Goal: Obtain resource: Download file/media

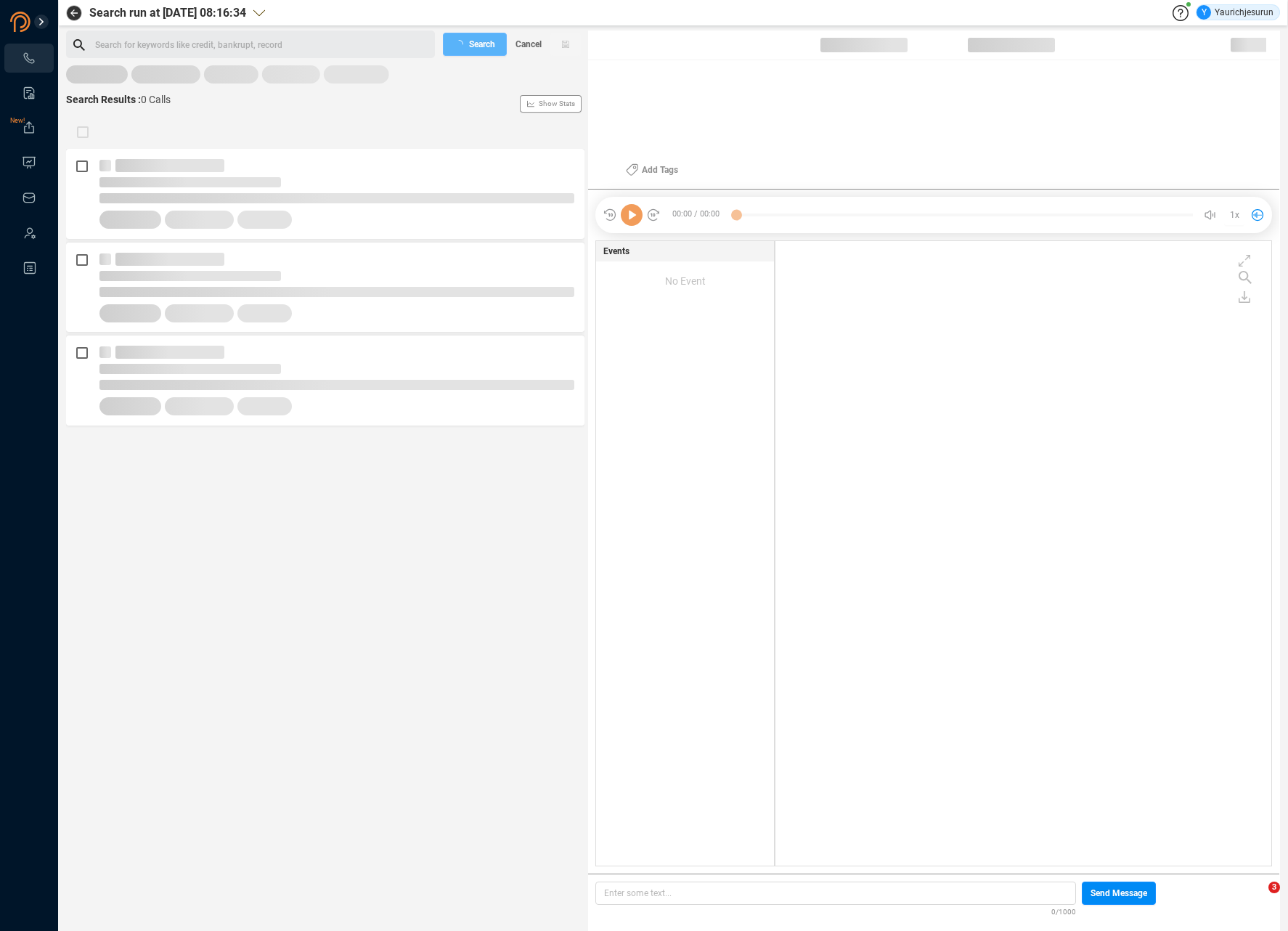
scroll to position [622, 489]
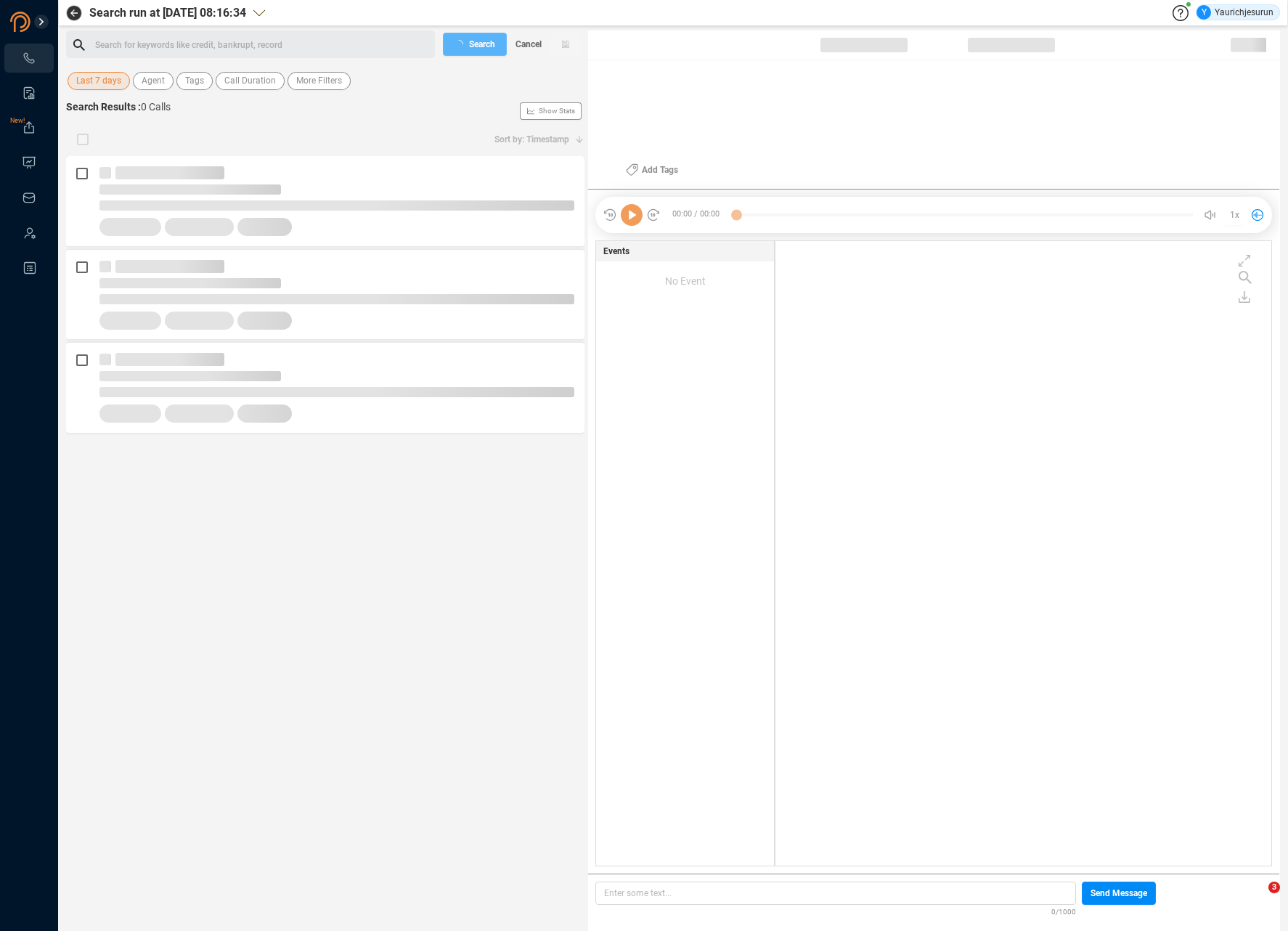
click at [99, 84] on span "Last 7 days" at bounding box center [99, 81] width 45 height 18
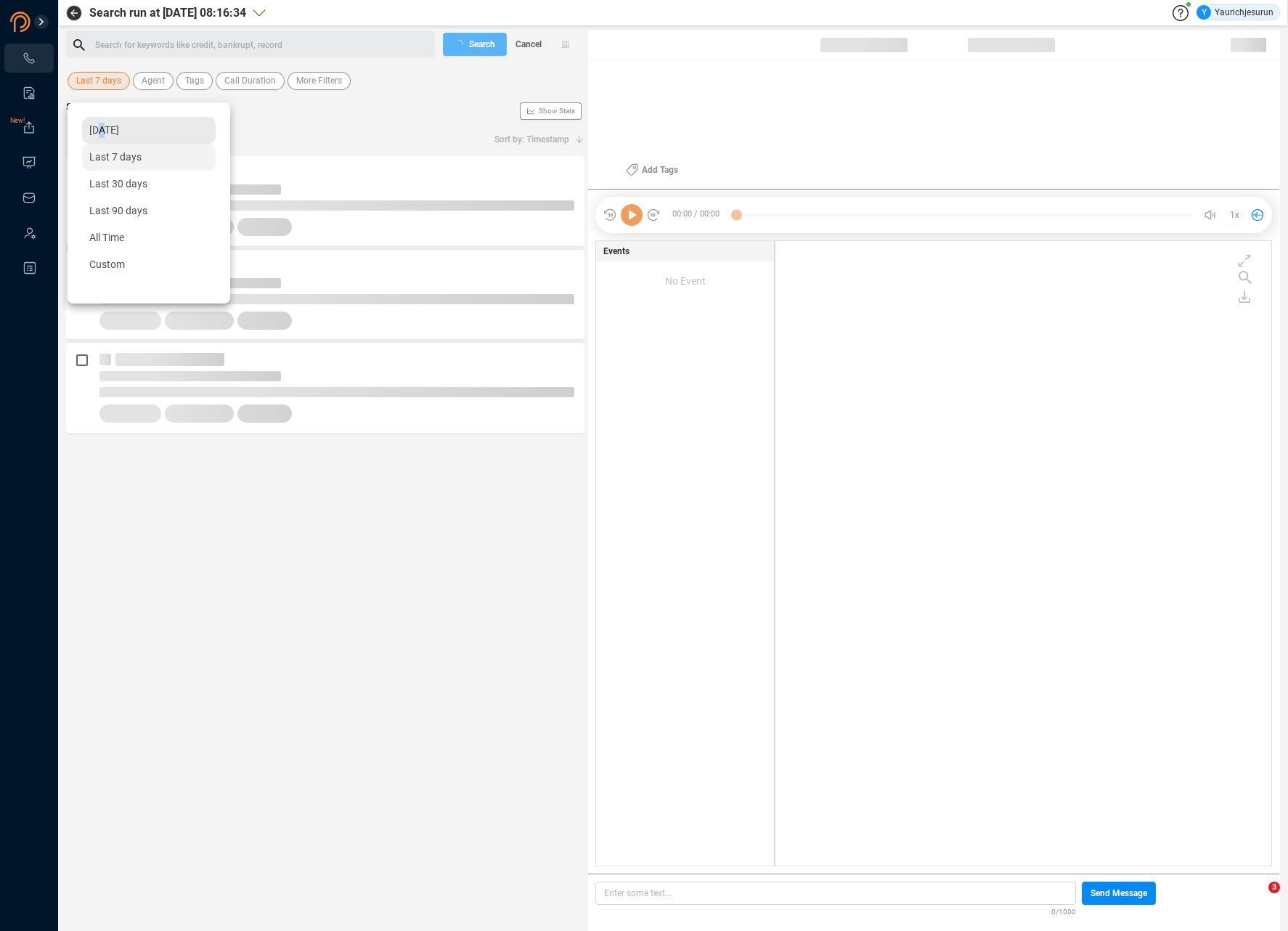
click at [103, 130] on span "[DATE]" at bounding box center [104, 130] width 30 height 11
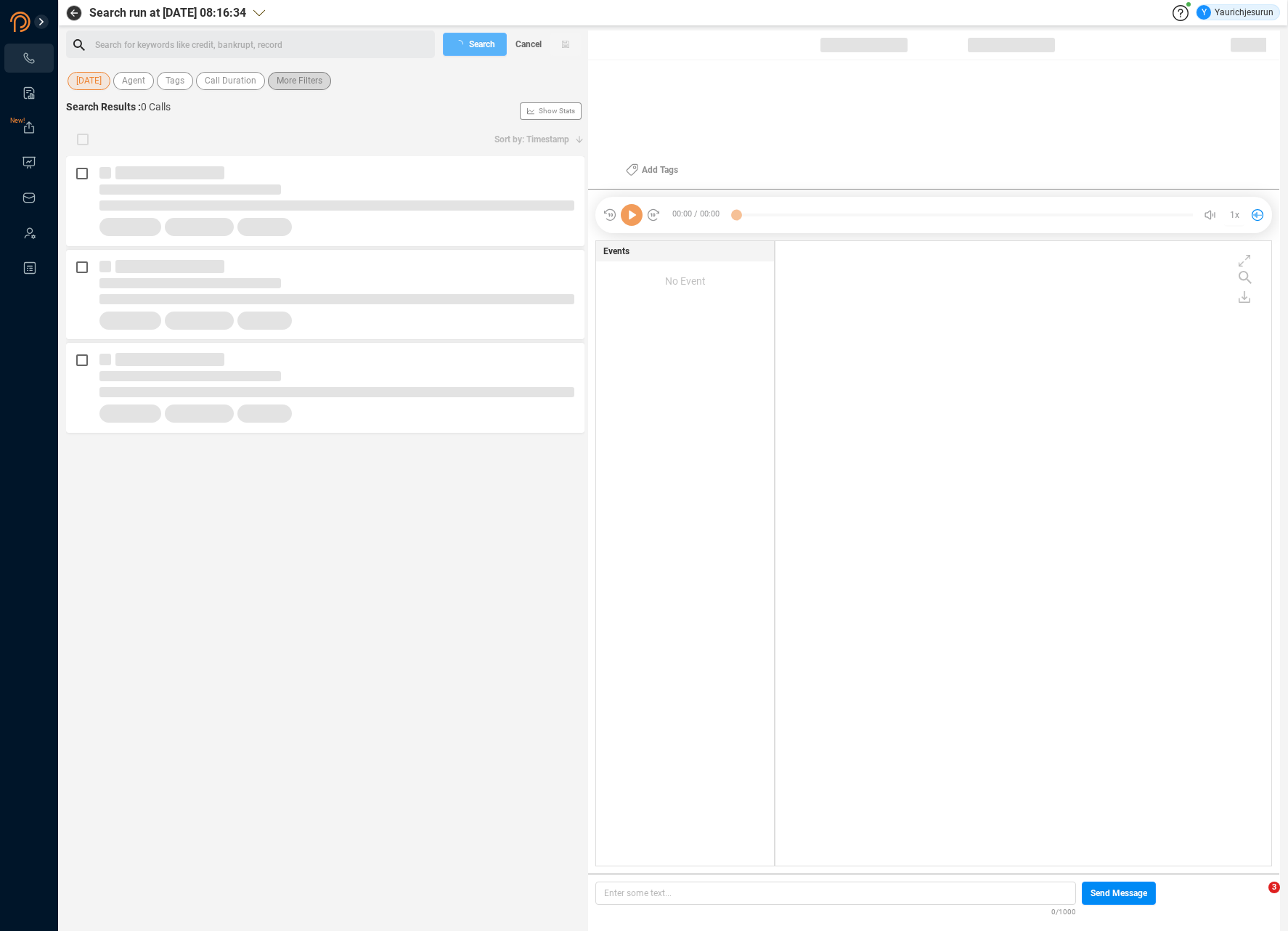
click at [298, 85] on span "More Filters" at bounding box center [300, 81] width 46 height 18
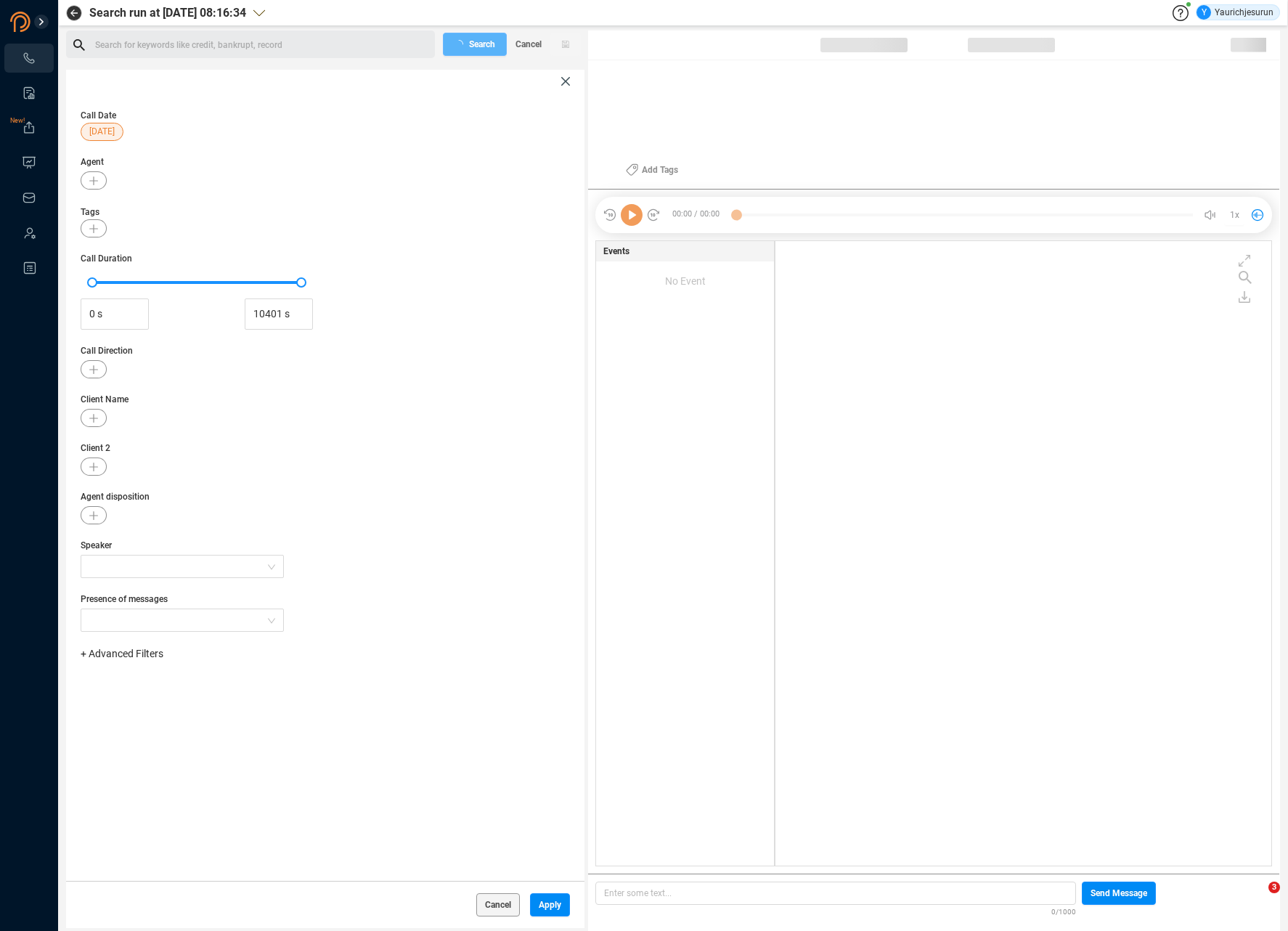
click at [151, 654] on span "+ Advanced Filters" at bounding box center [122, 653] width 83 height 11
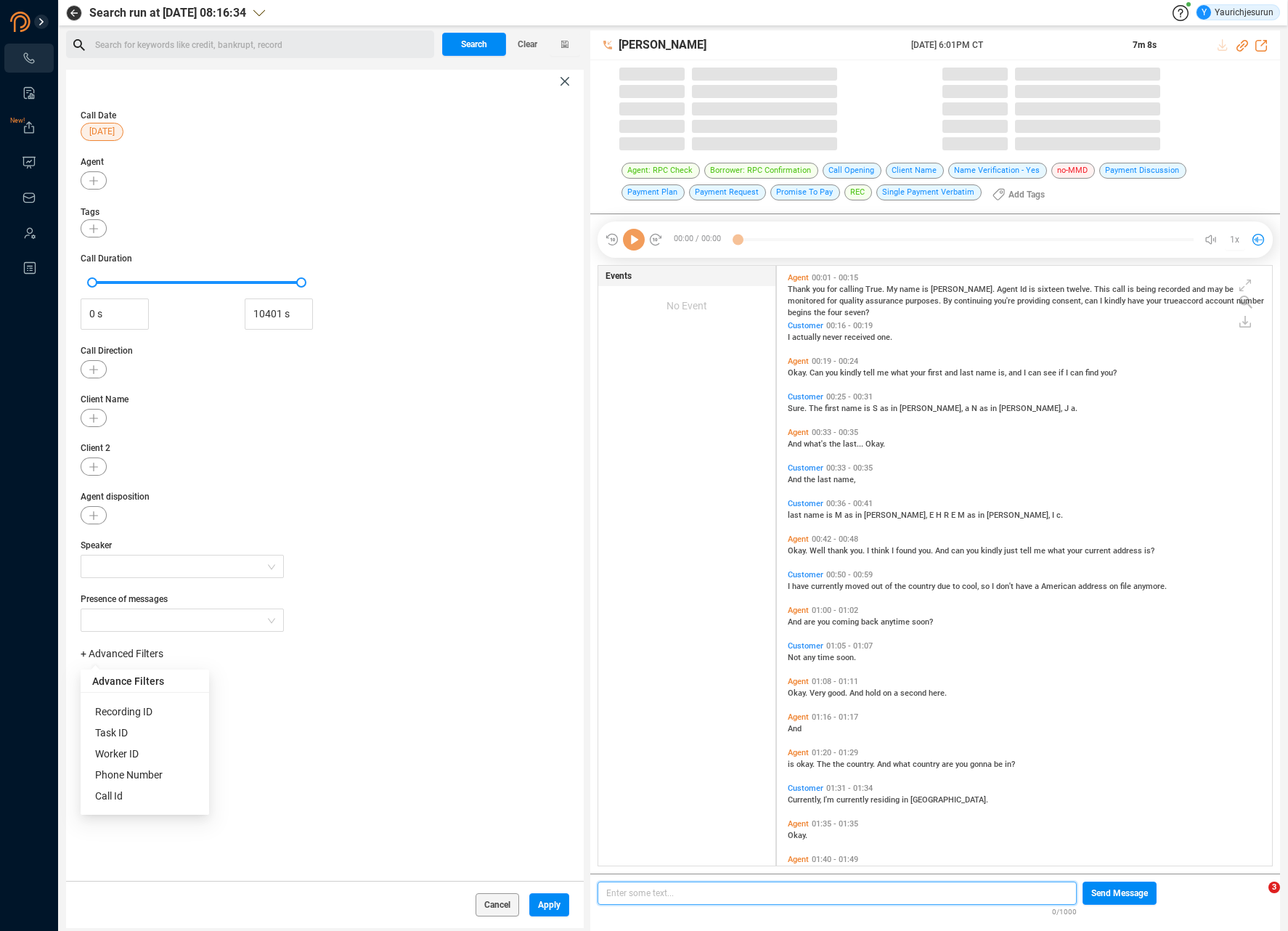
scroll to position [600, 487]
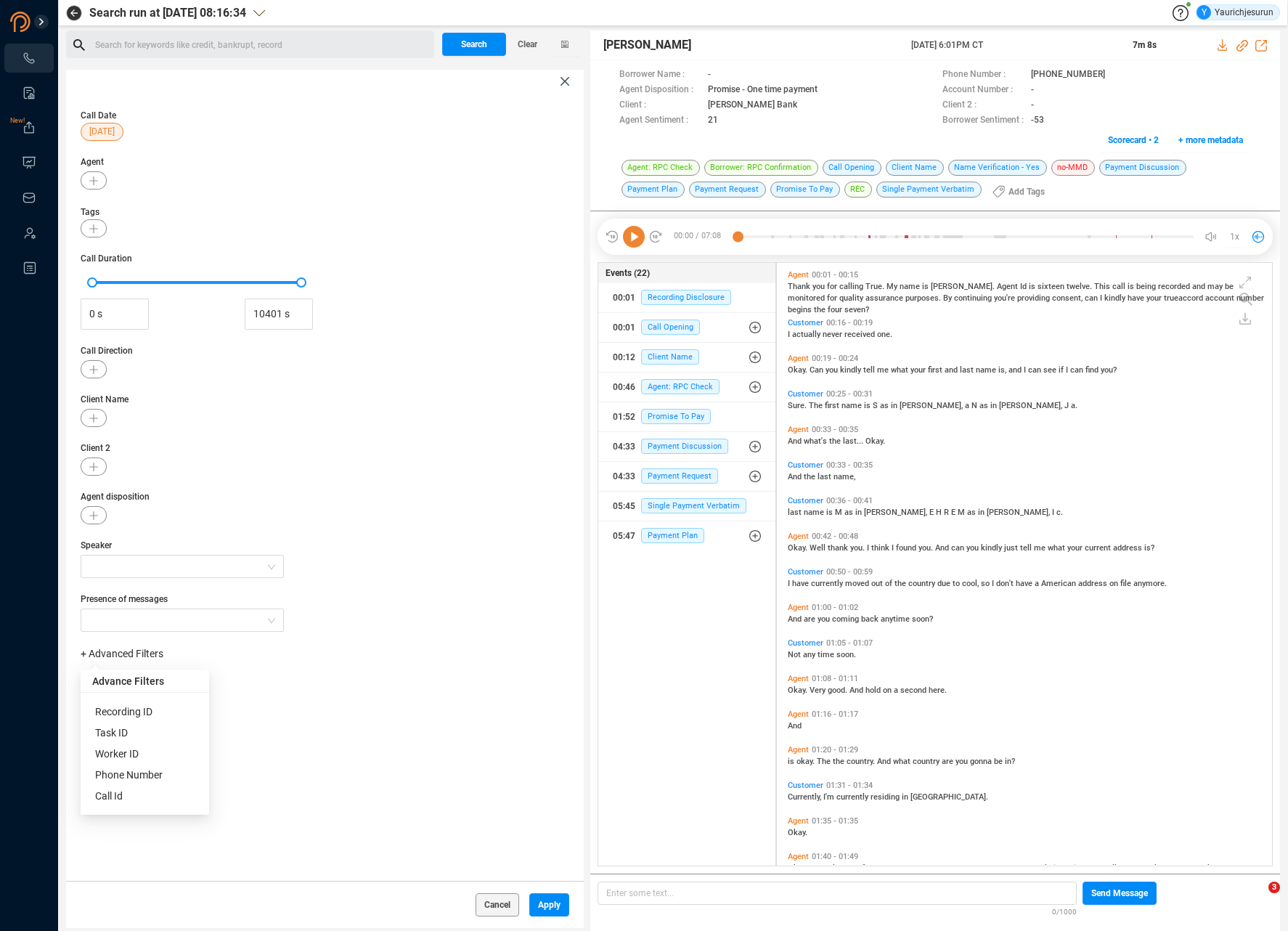
click at [147, 771] on span "Phone Number" at bounding box center [128, 775] width 67 height 11
click at [261, 699] on div "Enter a comma separated list ﻿" at bounding box center [226, 699] width 276 height 32
click at [538, 903] on span "Apply" at bounding box center [550, 904] width 23 height 23
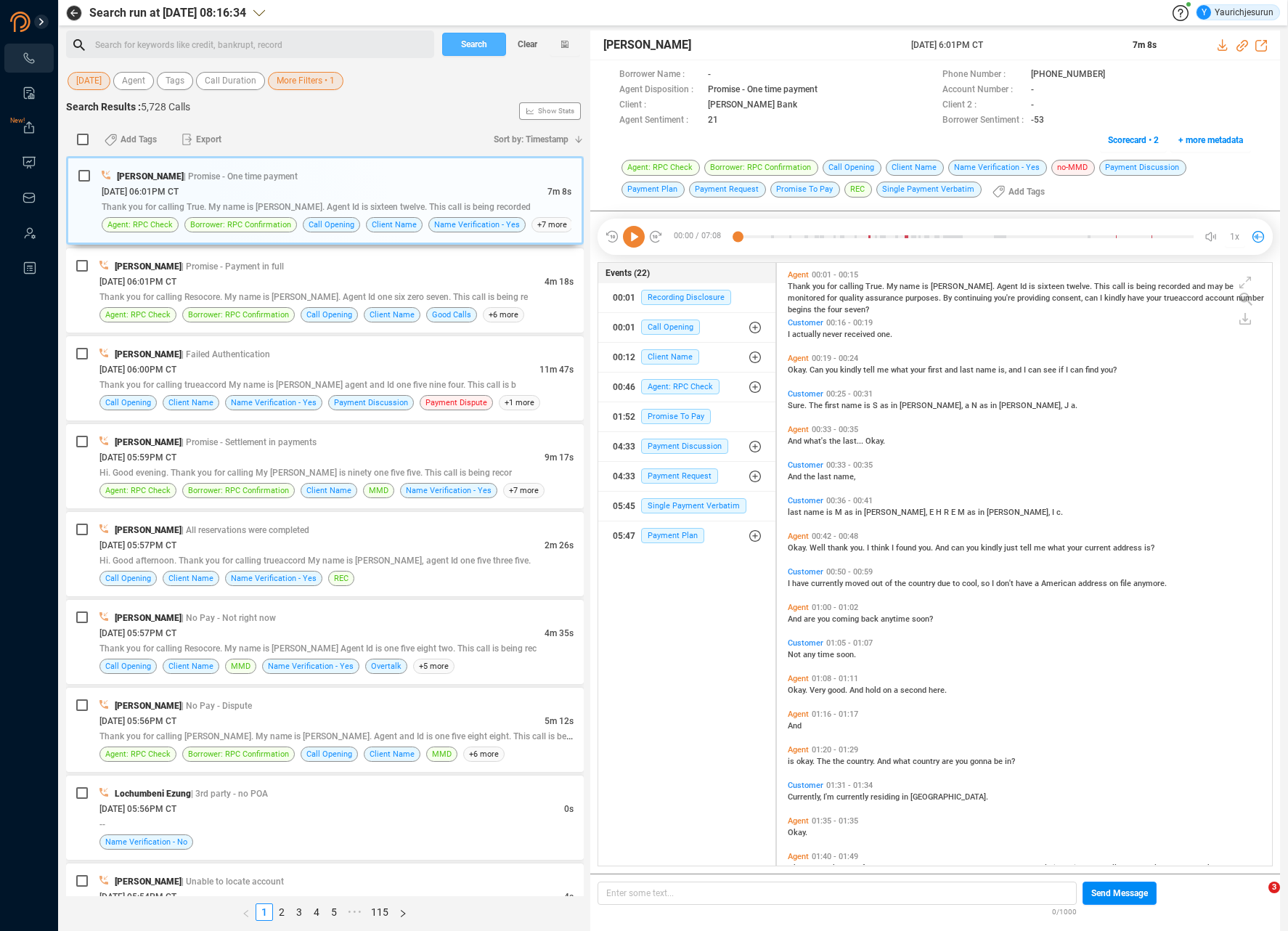
click at [470, 42] on span "Search" at bounding box center [474, 44] width 26 height 23
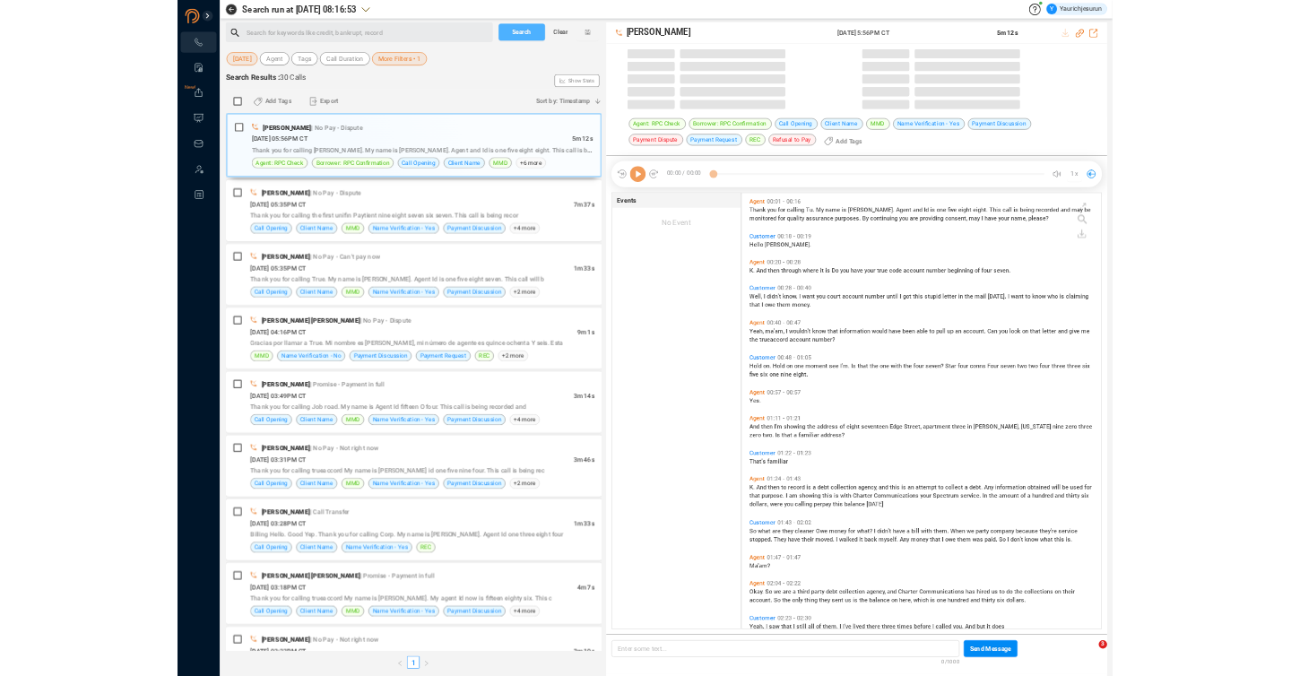
scroll to position [741, 602]
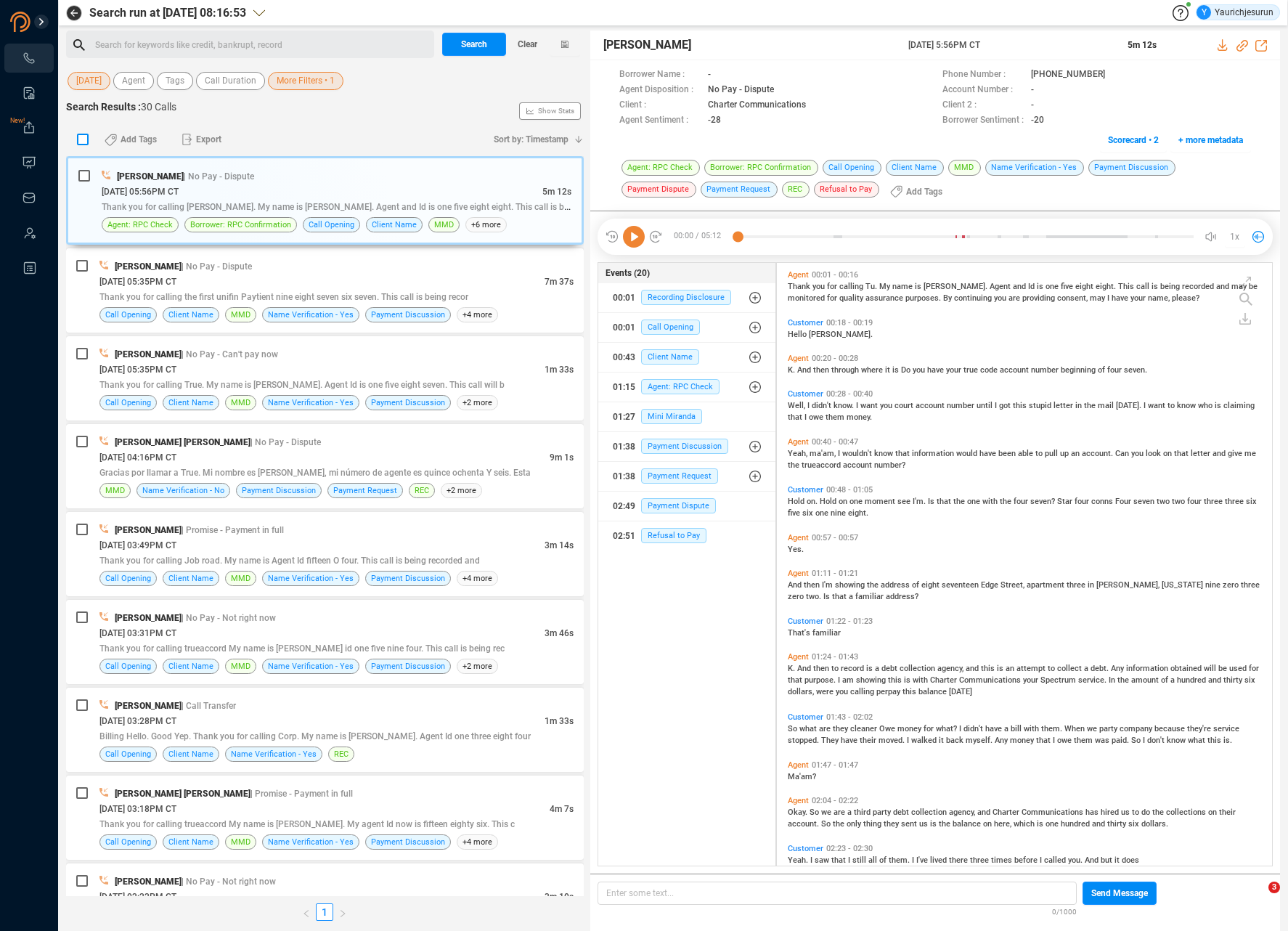
click at [81, 139] on input "checkbox" at bounding box center [83, 139] width 11 height 11
checkbox input "true"
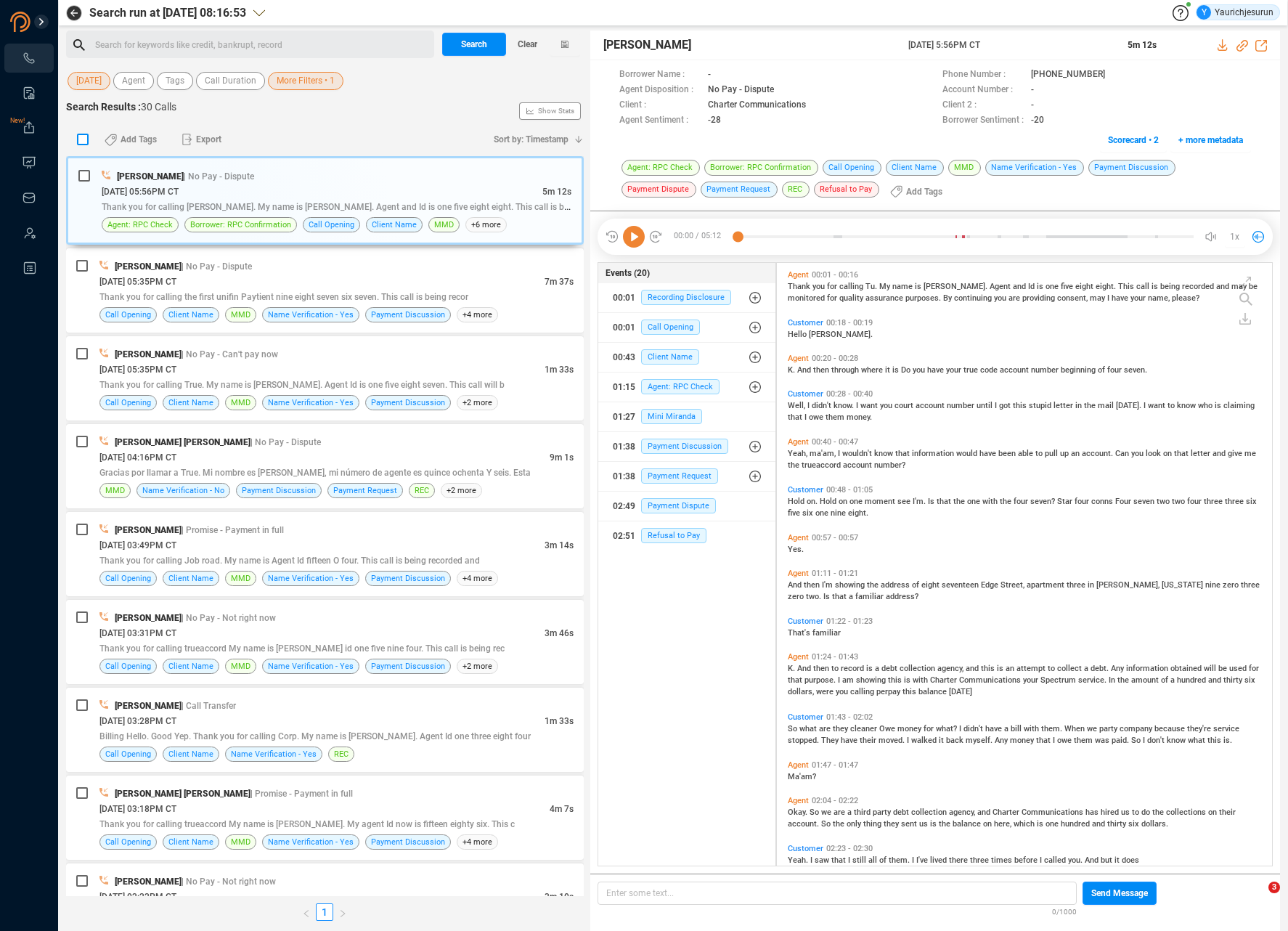
checkbox input "true"
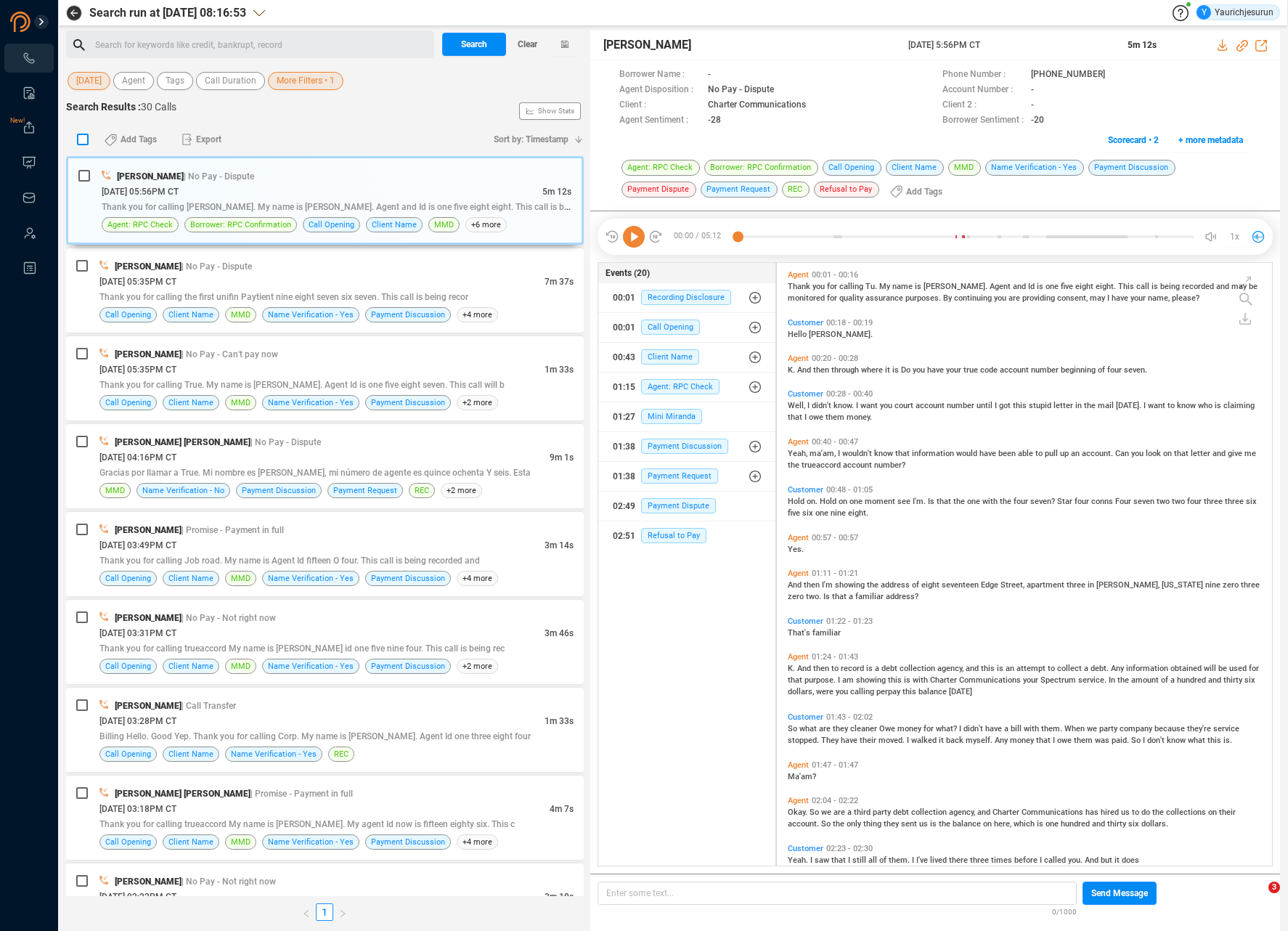
checkbox input "true"
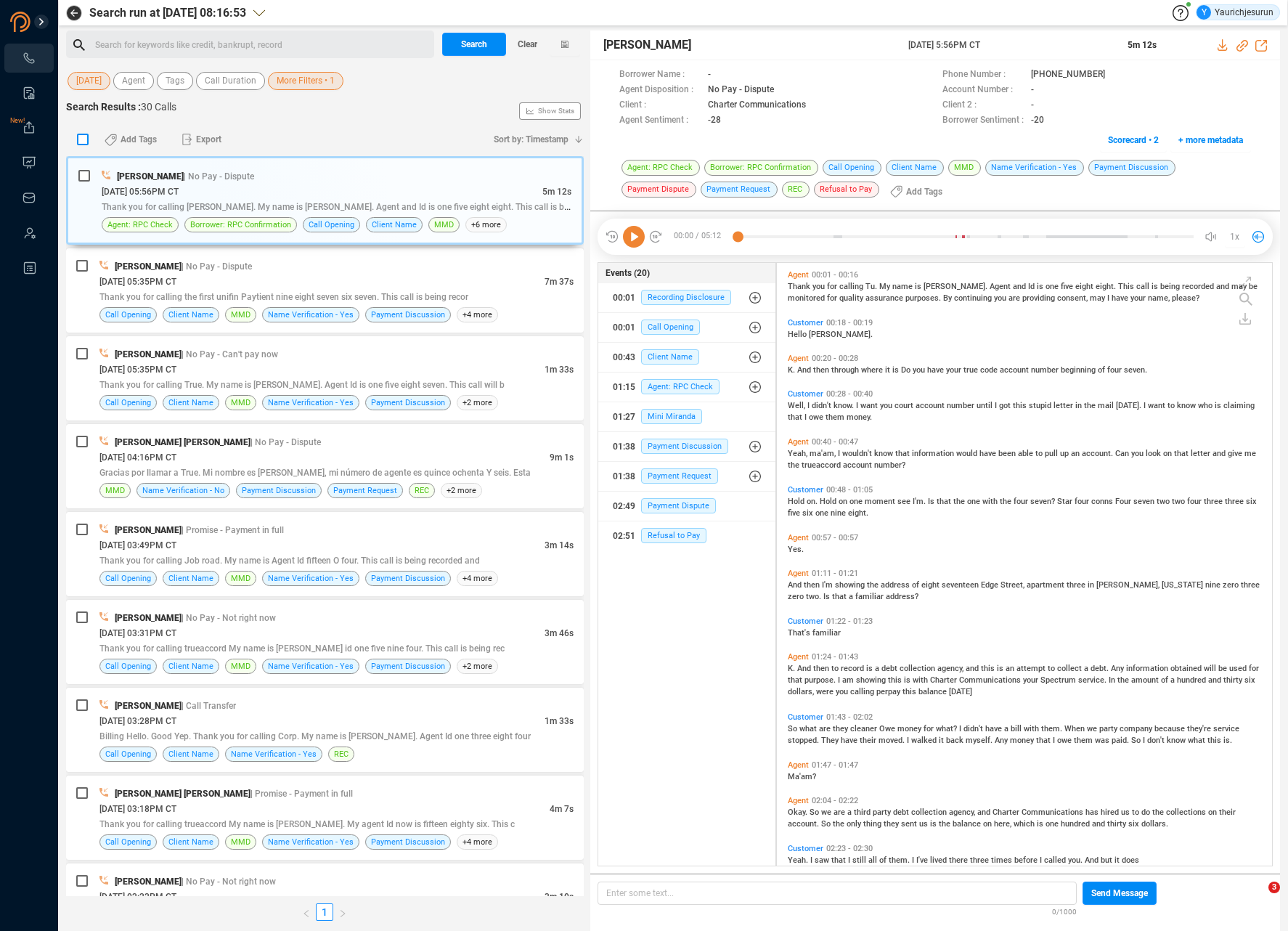
checkbox input "true"
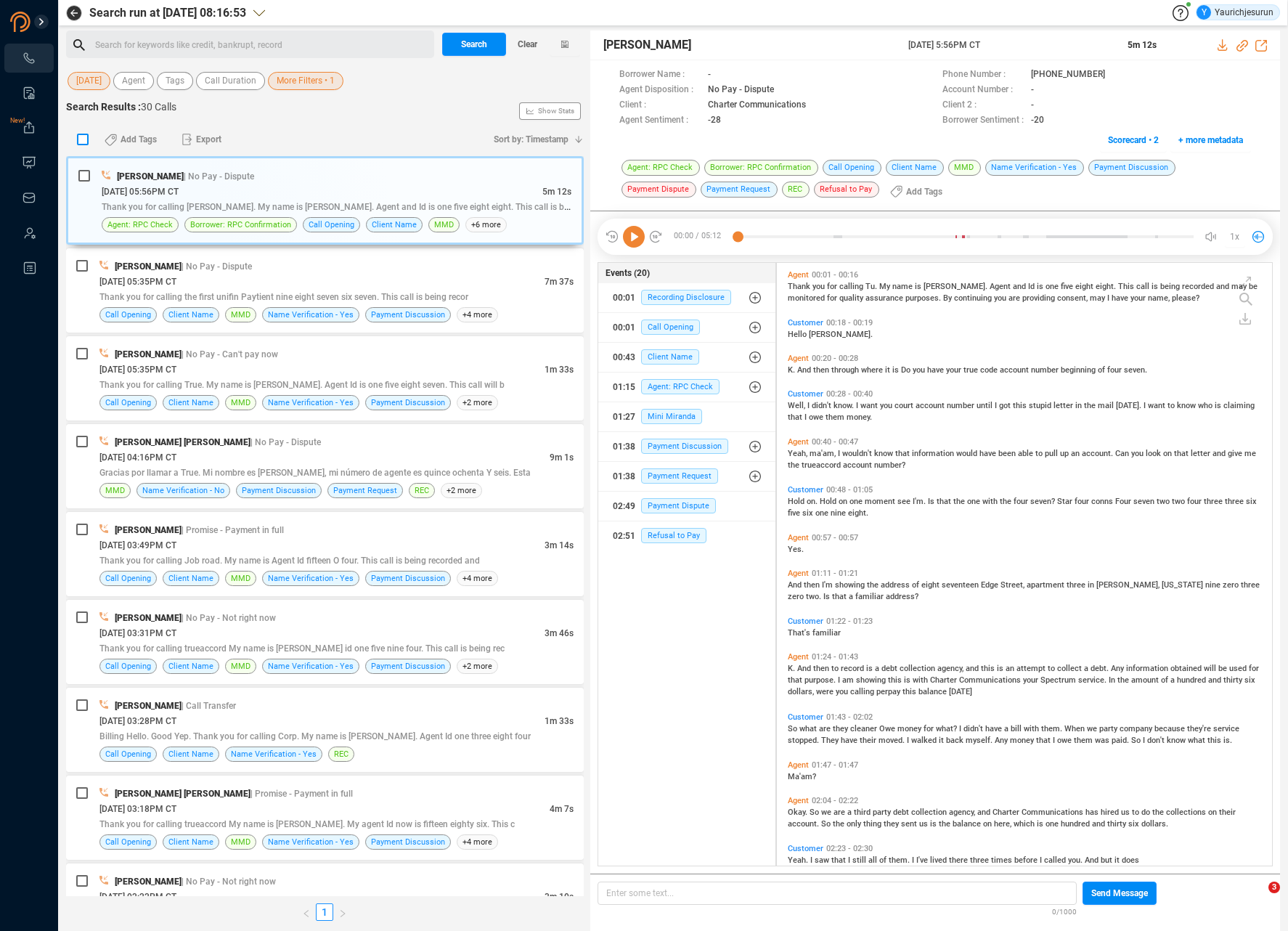
checkbox input "true"
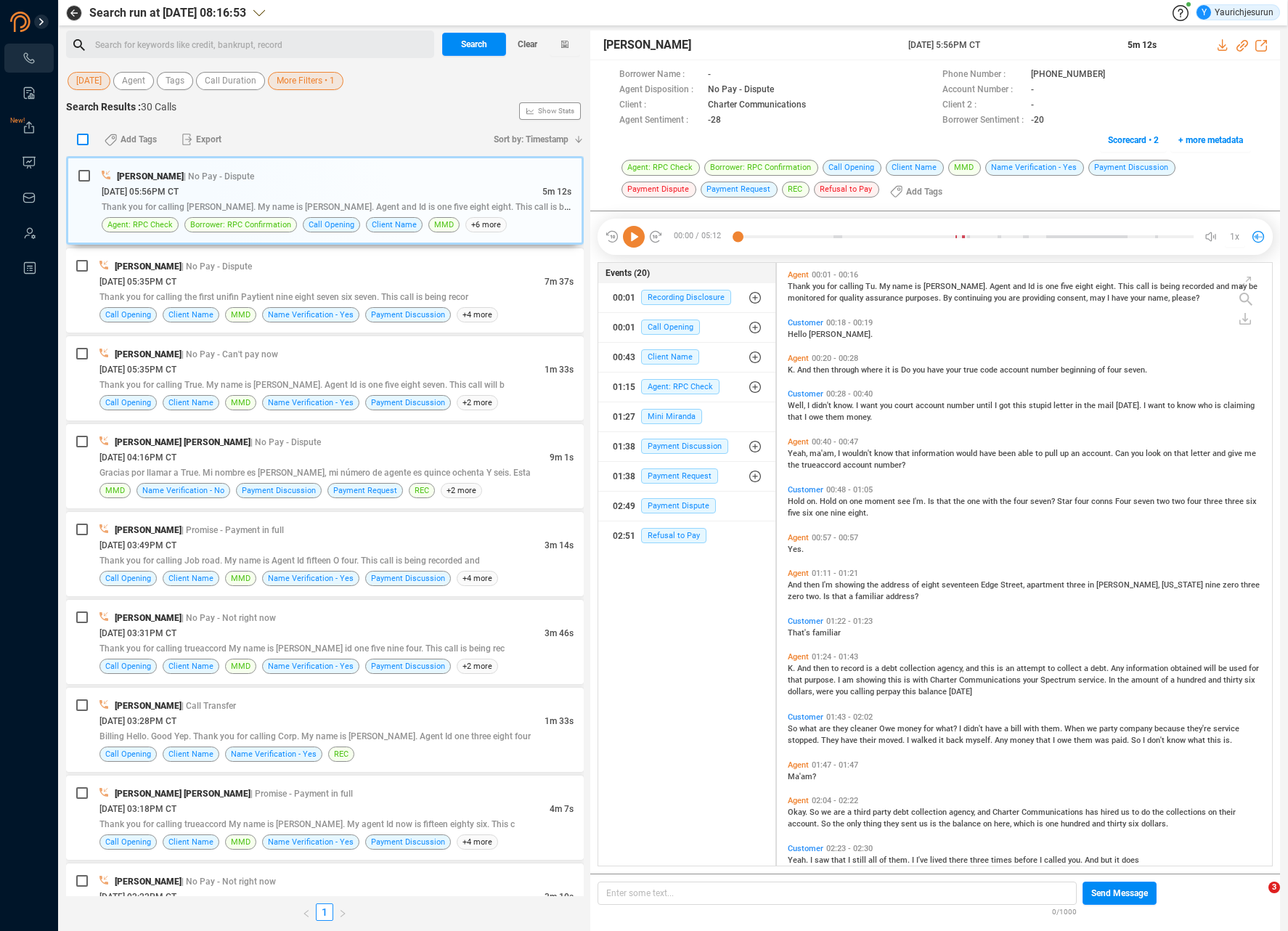
checkbox input "true"
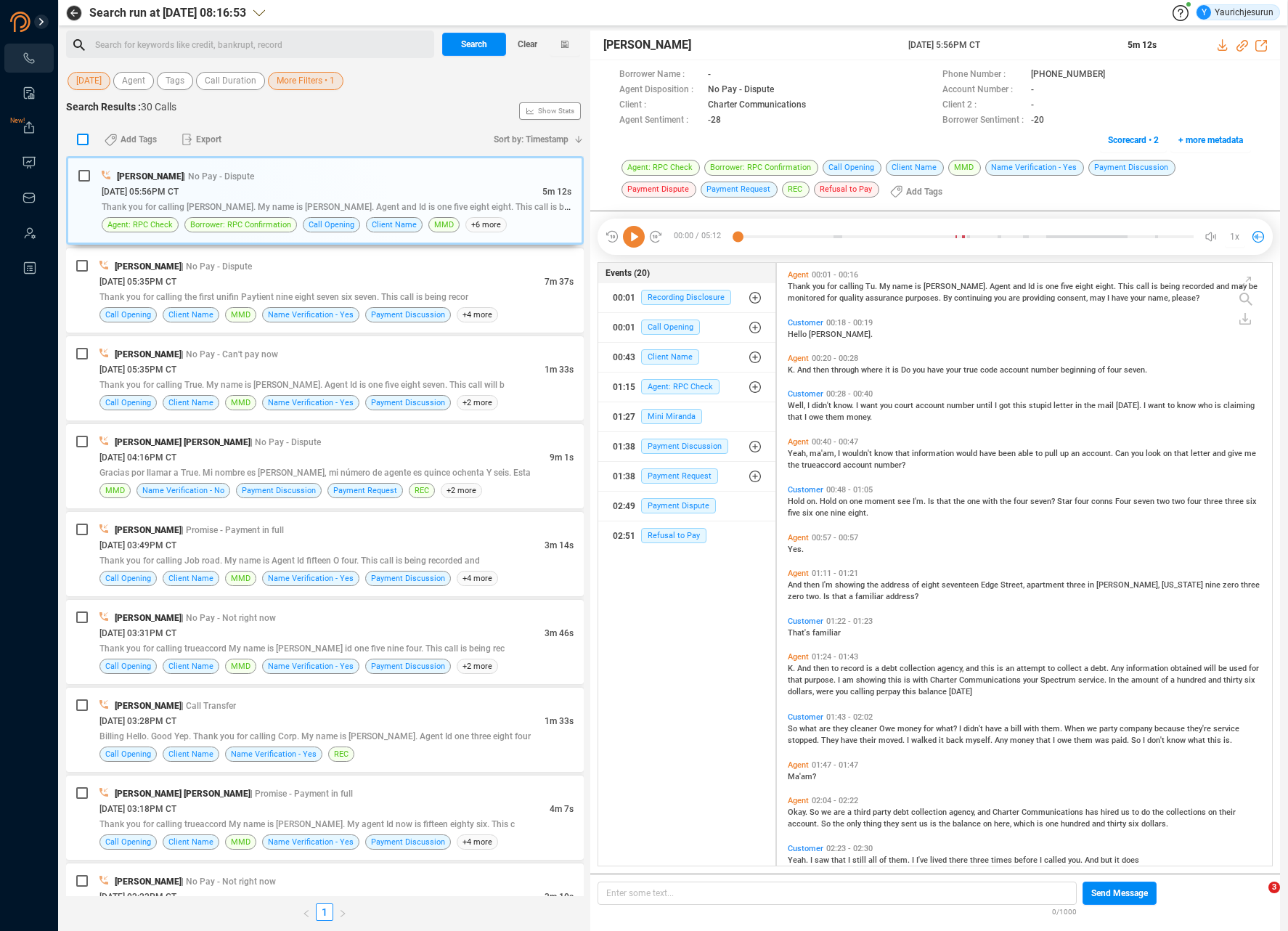
checkbox input "true"
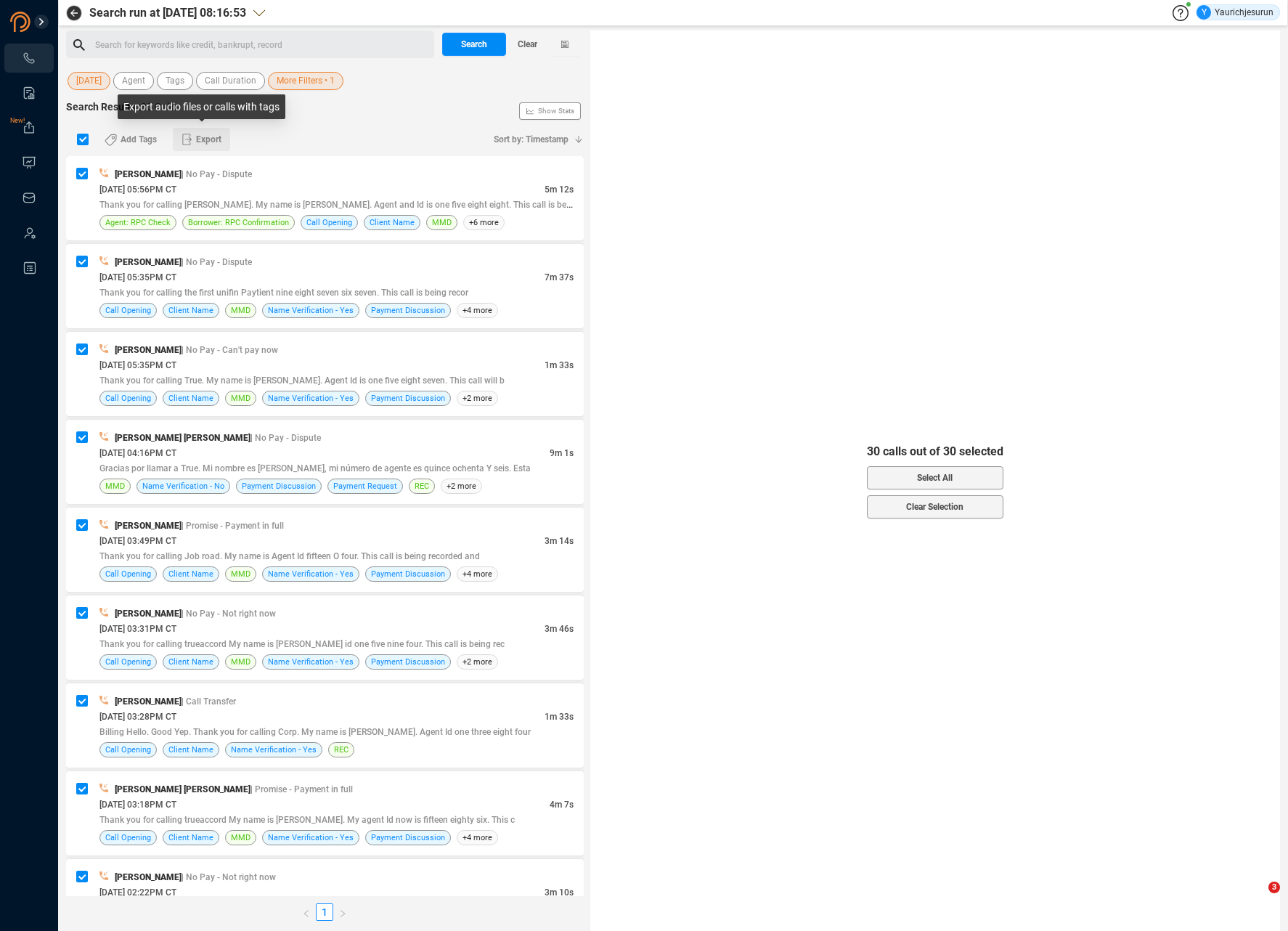
click at [191, 138] on icon "button" at bounding box center [187, 139] width 10 height 11
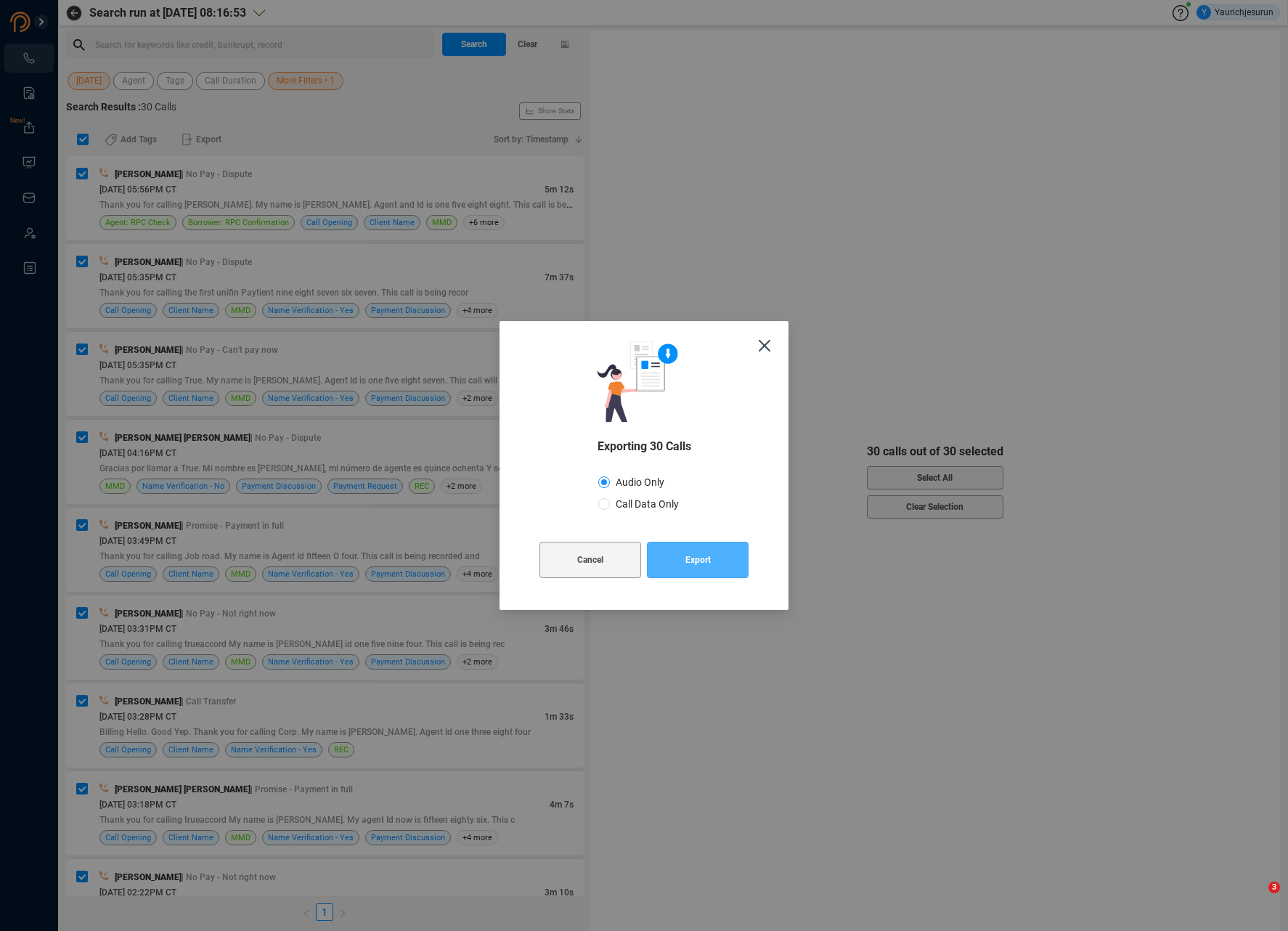
click at [678, 570] on button "Export" at bounding box center [698, 559] width 102 height 36
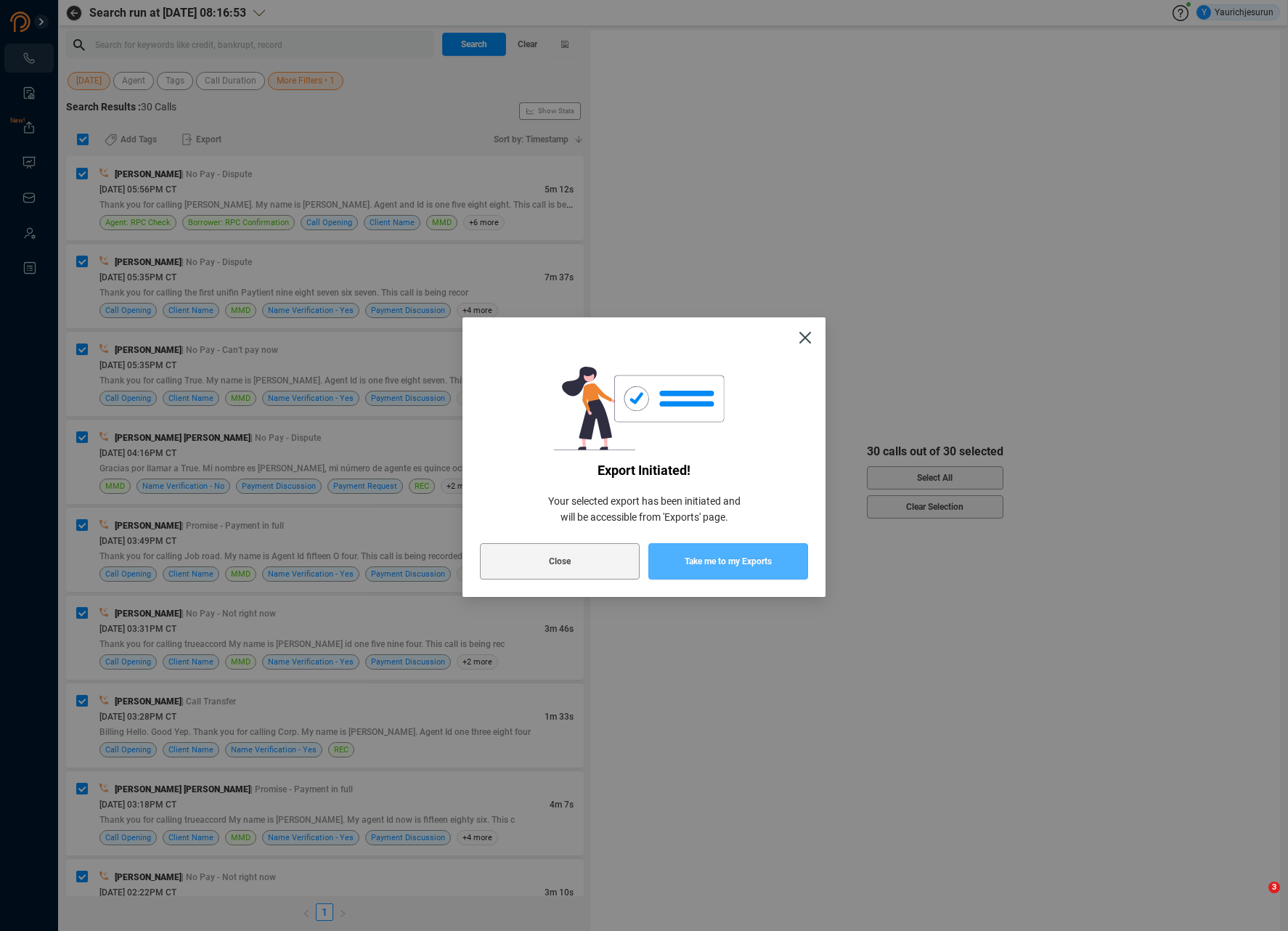
click at [699, 561] on span "Take me to my Exports" at bounding box center [729, 561] width 87 height 36
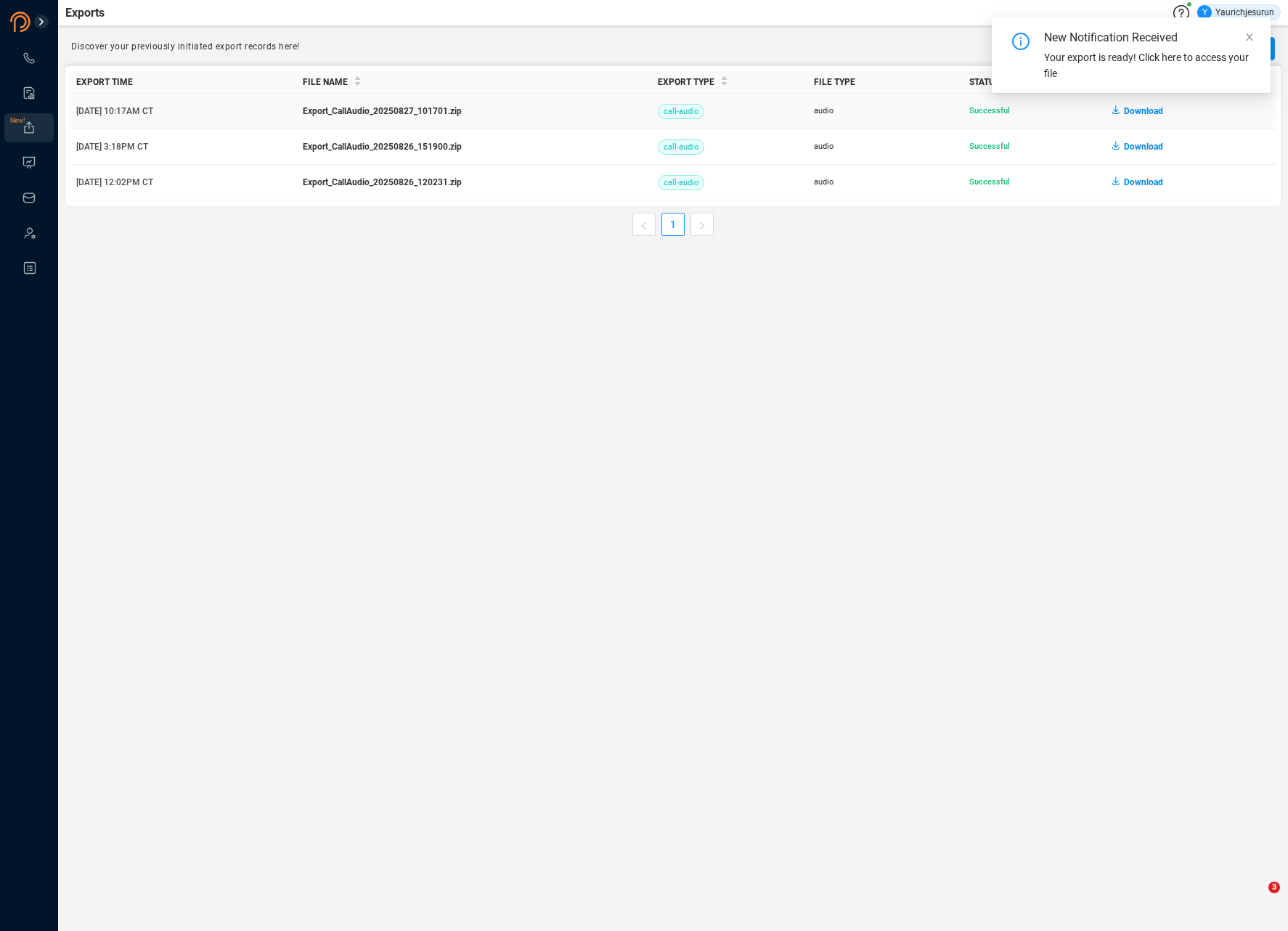
click at [1137, 113] on span "Download" at bounding box center [1143, 111] width 39 height 23
